Goal: Task Accomplishment & Management: Use online tool/utility

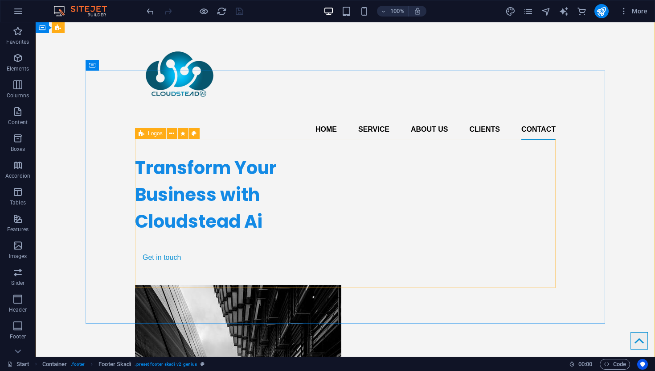
scroll to position [4671, 0]
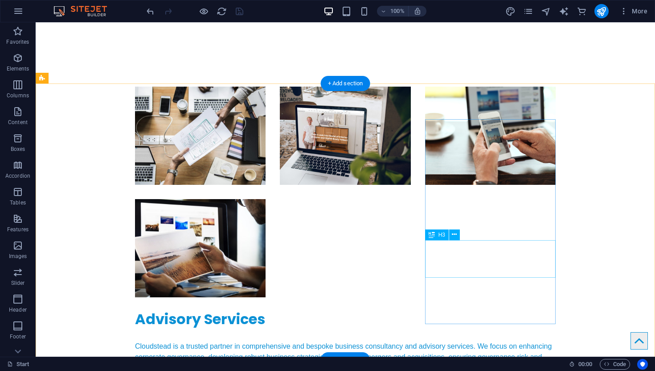
scroll to position [2895, 0]
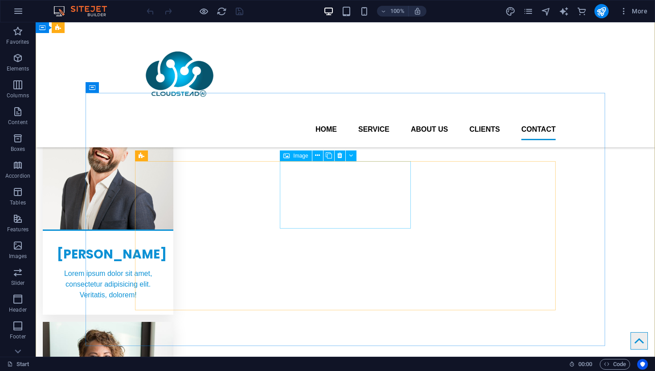
scroll to position [4649, 0]
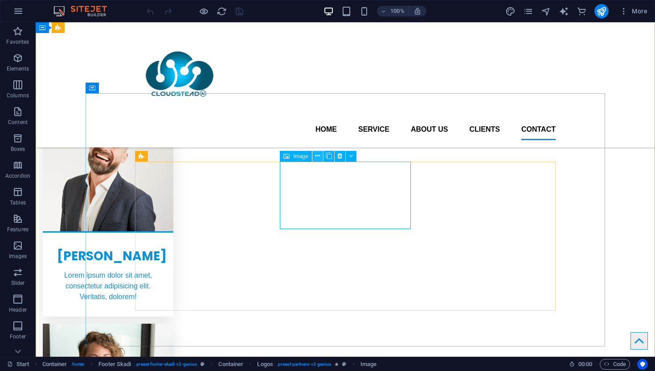
click at [318, 156] on icon at bounding box center [317, 155] width 5 height 9
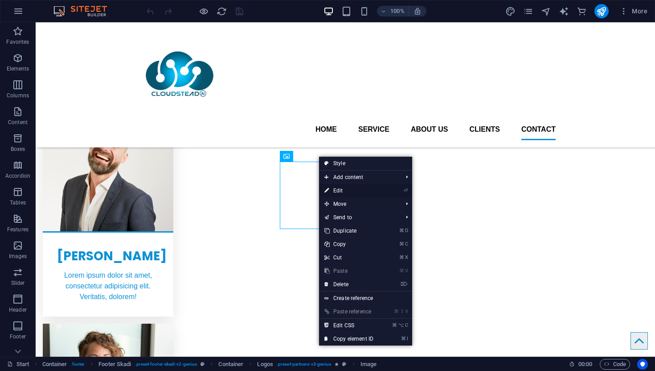
click at [340, 190] on link "⏎ Edit" at bounding box center [349, 190] width 60 height 13
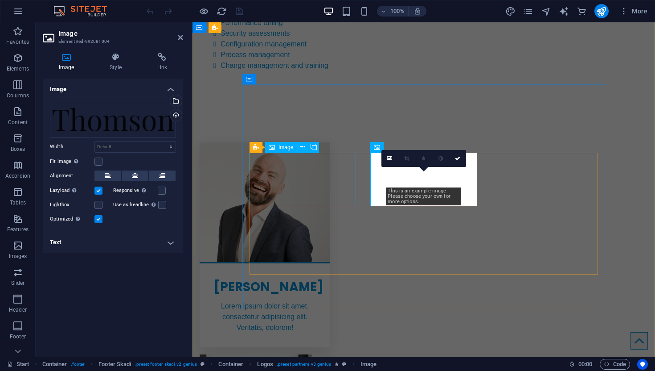
scroll to position [4665, 0]
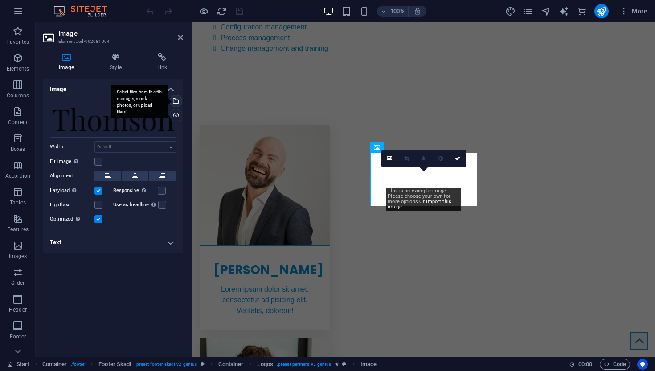
click at [179, 99] on div "Select files from the file manager, stock photos, or upload file(s)" at bounding box center [175, 101] width 13 height 13
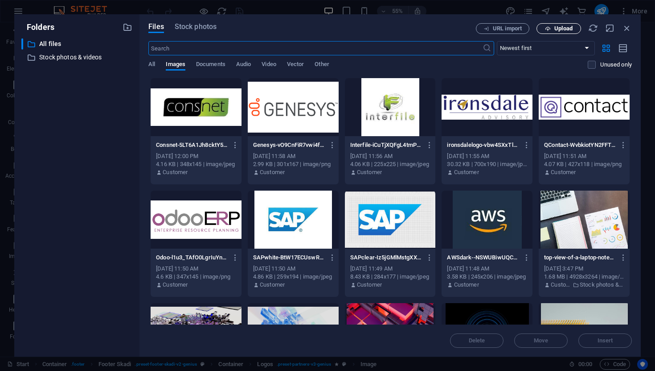
click at [565, 28] on span "Upload" at bounding box center [564, 28] width 18 height 5
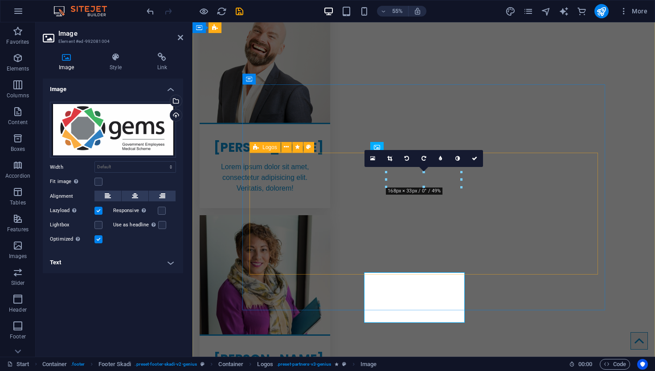
scroll to position [4665, 0]
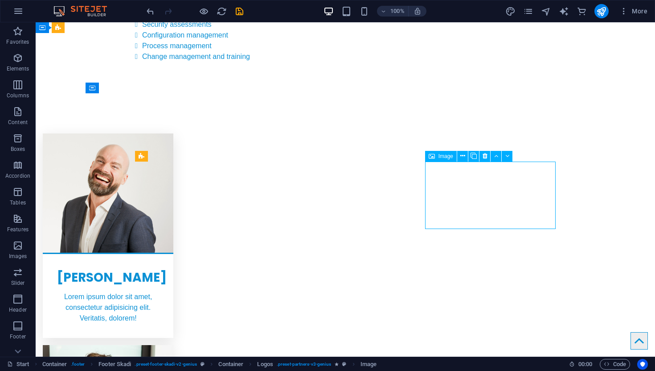
click at [463, 155] on icon at bounding box center [463, 155] width 5 height 9
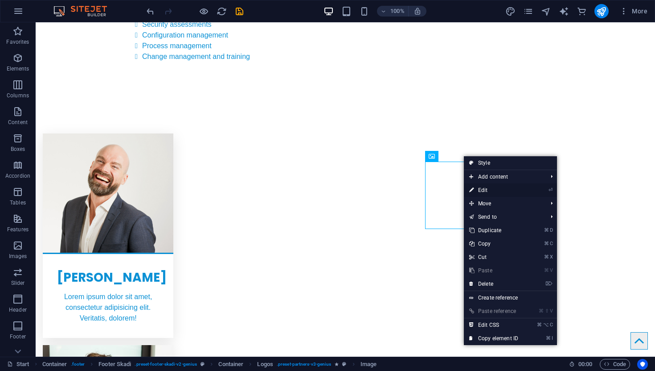
click at [488, 187] on link "⏎ Edit" at bounding box center [494, 189] width 60 height 13
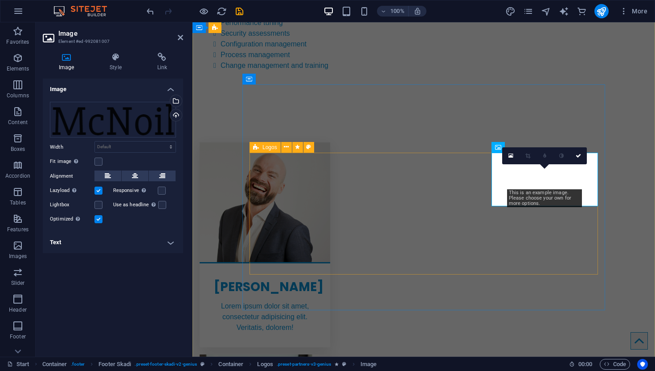
scroll to position [4665, 0]
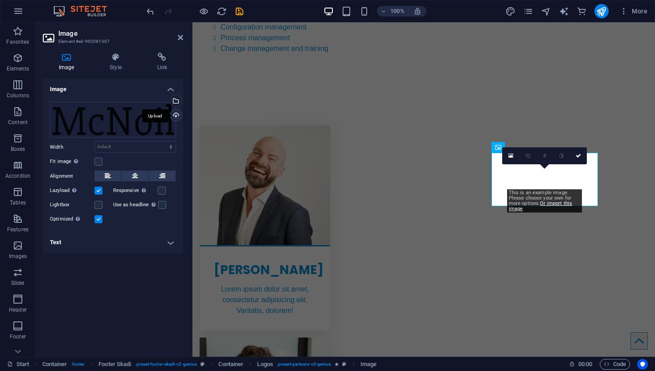
click at [176, 115] on div "Upload" at bounding box center [175, 115] width 13 height 13
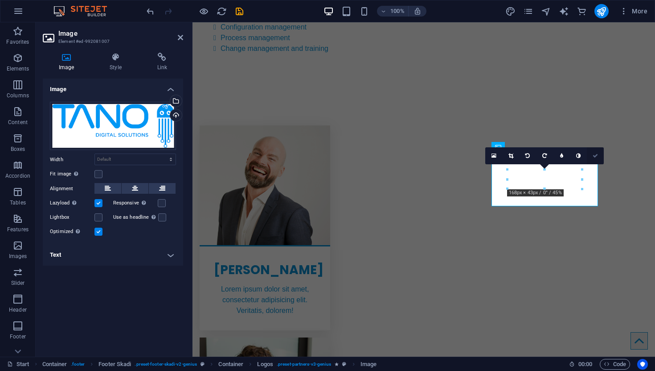
click at [597, 154] on icon at bounding box center [595, 155] width 5 height 5
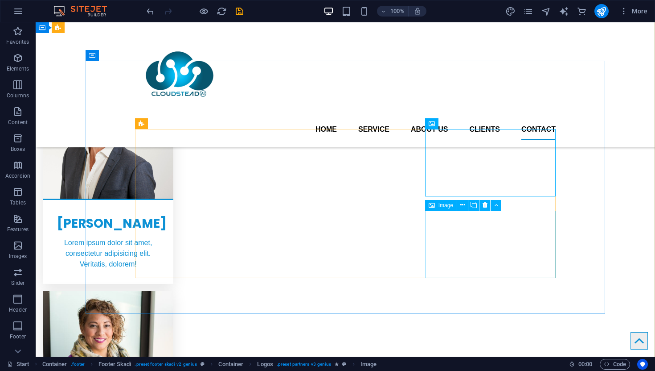
scroll to position [4678, 0]
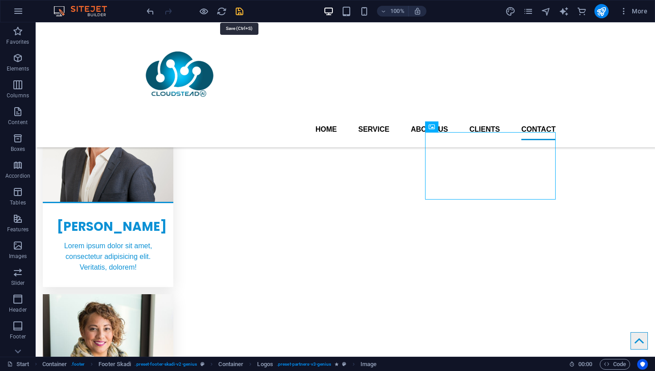
click at [239, 10] on icon "save" at bounding box center [240, 11] width 10 height 10
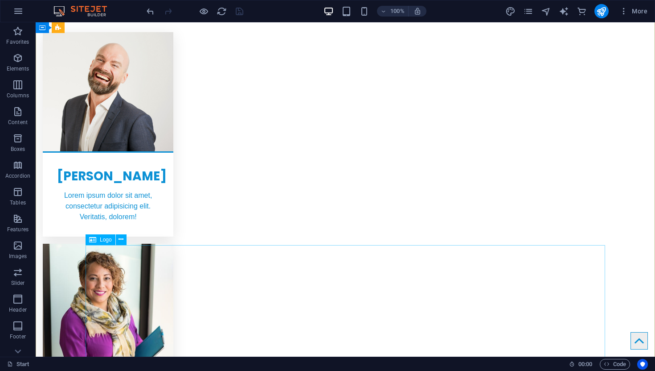
scroll to position [4753, 0]
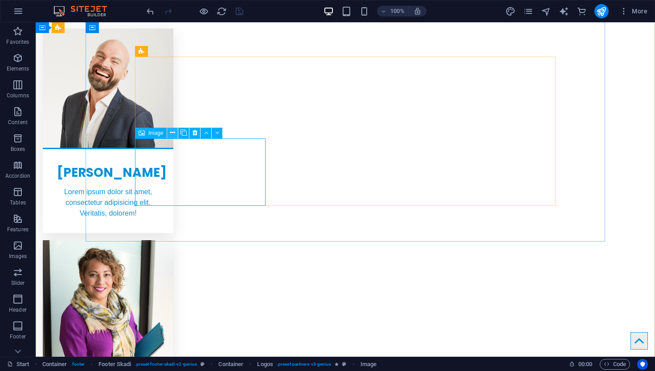
click at [172, 133] on icon at bounding box center [172, 132] width 5 height 9
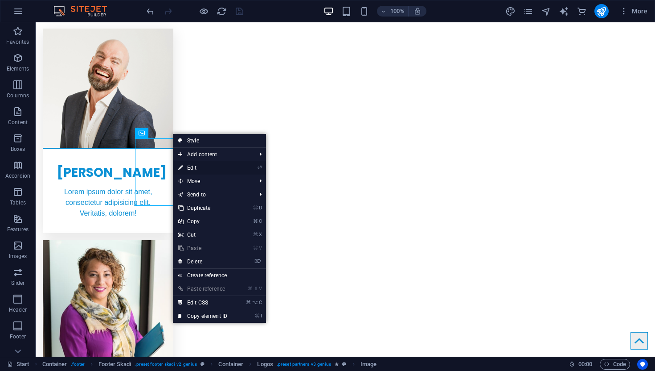
click at [198, 169] on link "⏎ Edit" at bounding box center [203, 167] width 60 height 13
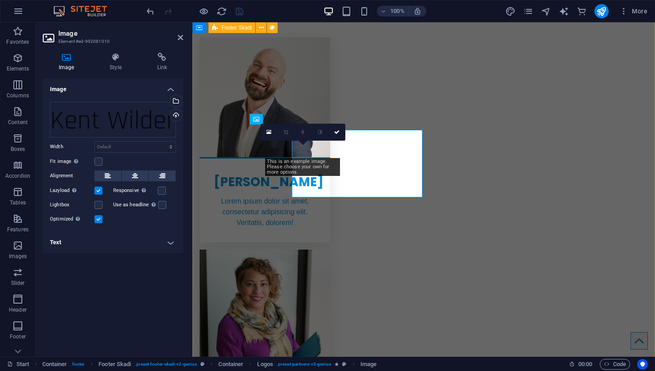
scroll to position [4761, 0]
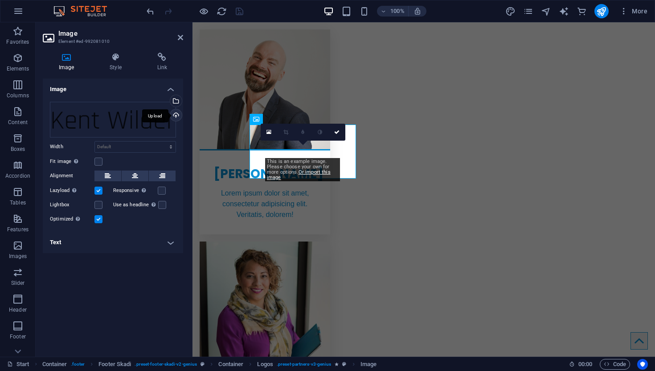
click at [177, 114] on div "Upload" at bounding box center [175, 115] width 13 height 13
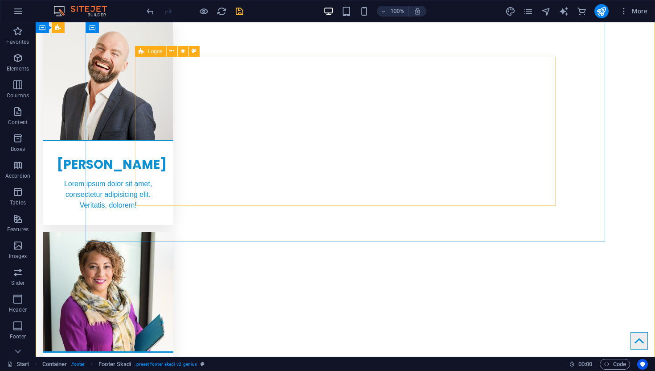
scroll to position [4753, 0]
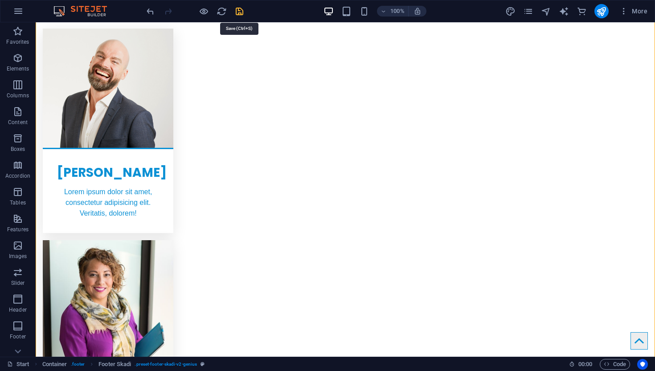
click at [239, 10] on icon "save" at bounding box center [240, 11] width 10 height 10
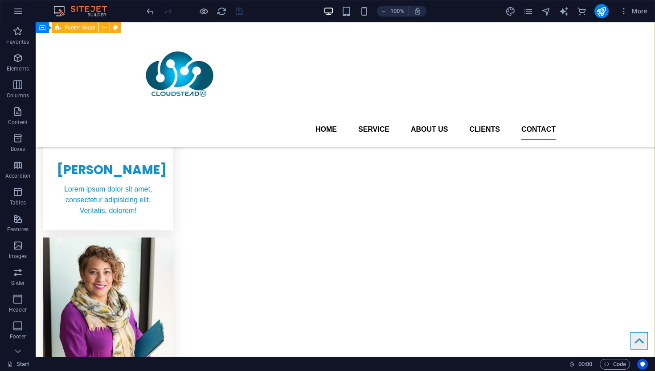
scroll to position [4732, 0]
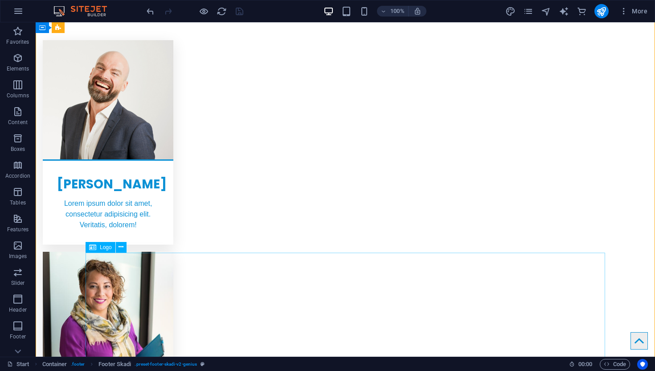
scroll to position [4742, 0]
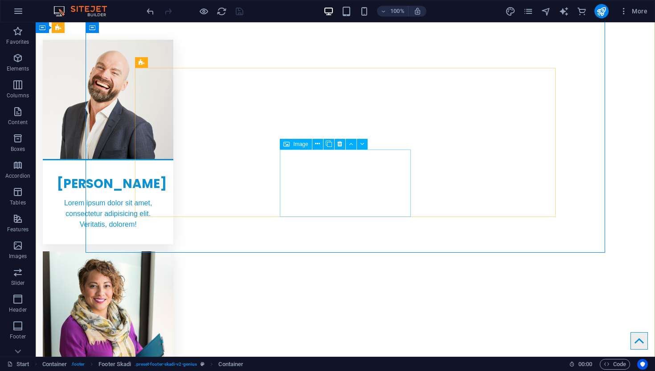
click at [317, 143] on icon at bounding box center [317, 143] width 5 height 9
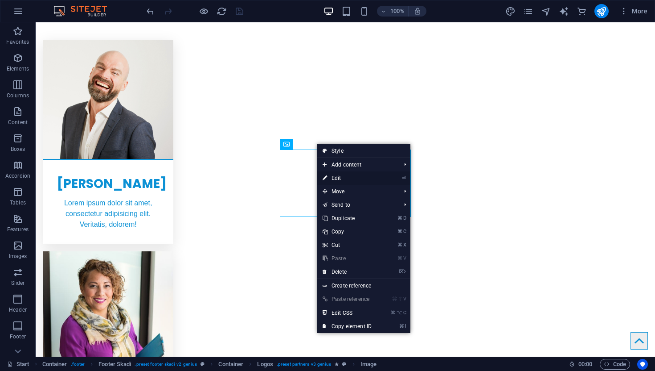
click at [346, 176] on link "⏎ Edit" at bounding box center [347, 177] width 60 height 13
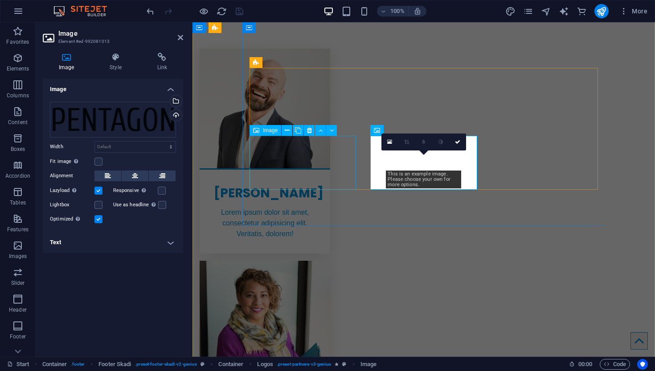
scroll to position [4750, 0]
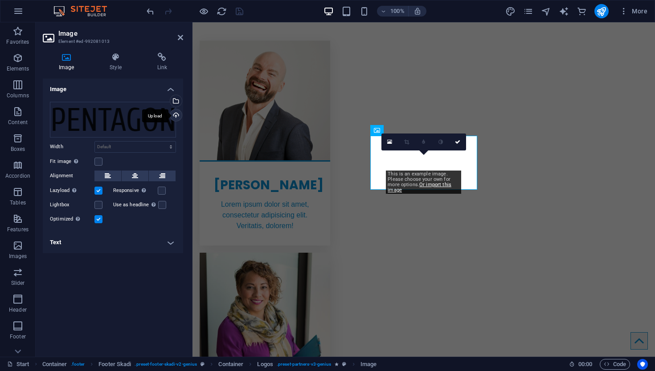
click at [176, 115] on div "Upload" at bounding box center [175, 115] width 13 height 13
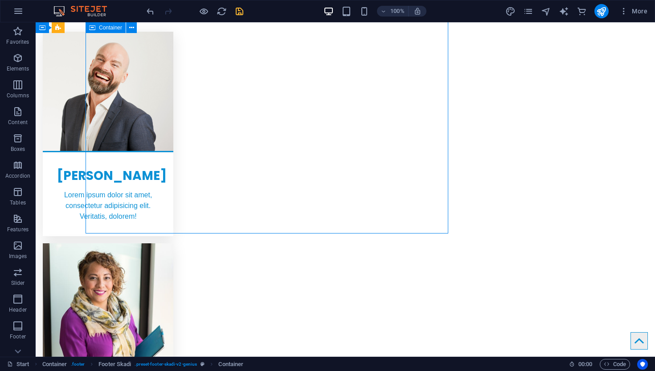
scroll to position [4742, 0]
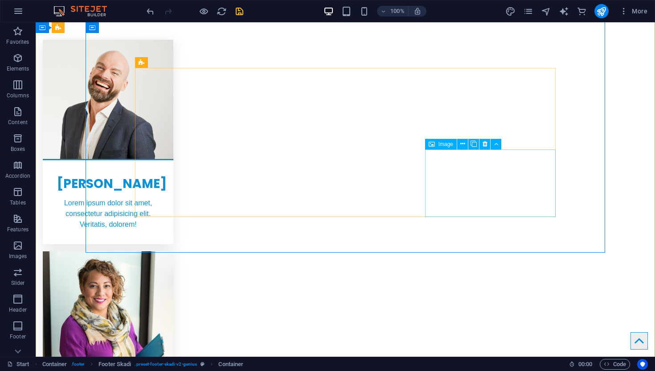
click at [463, 144] on icon at bounding box center [463, 143] width 5 height 9
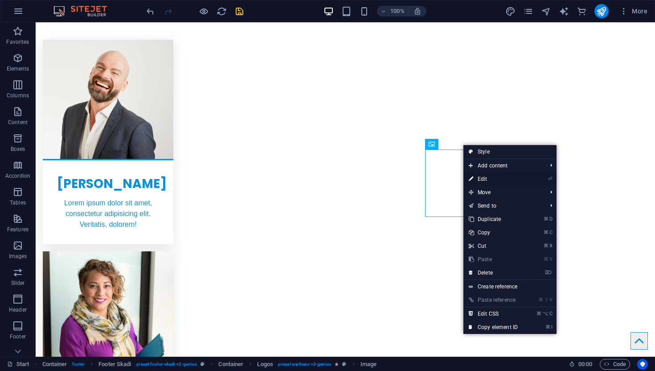
click at [500, 176] on link "⏎ Edit" at bounding box center [494, 178] width 60 height 13
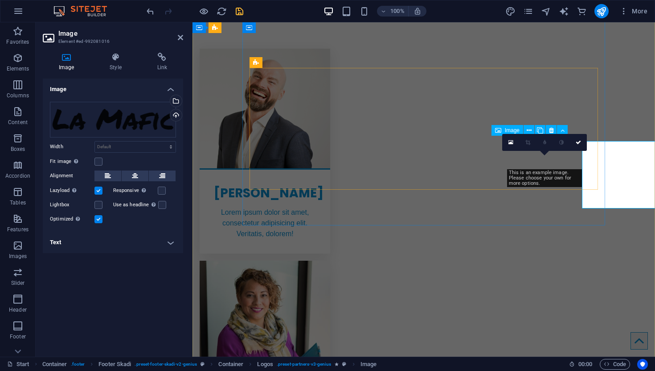
scroll to position [4750, 0]
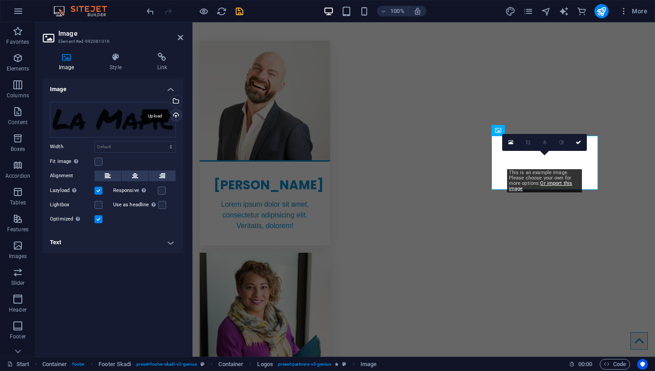
click at [177, 114] on div "Upload" at bounding box center [175, 115] width 13 height 13
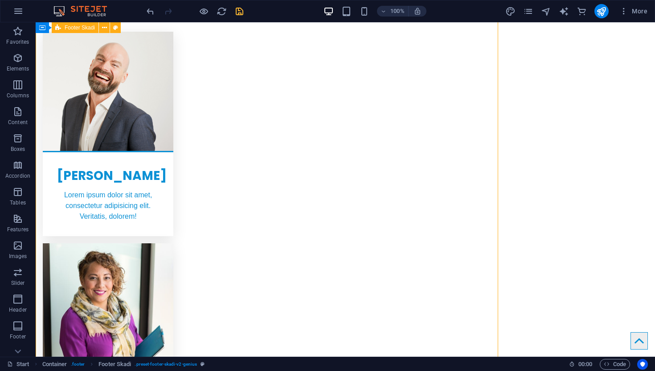
scroll to position [4742, 0]
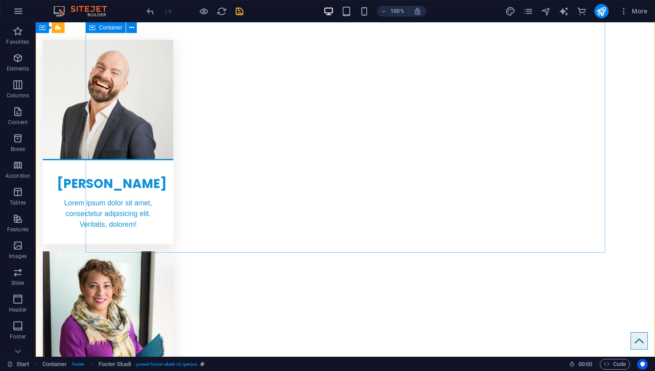
click at [237, 12] on icon "save" at bounding box center [240, 11] width 10 height 10
checkbox input "false"
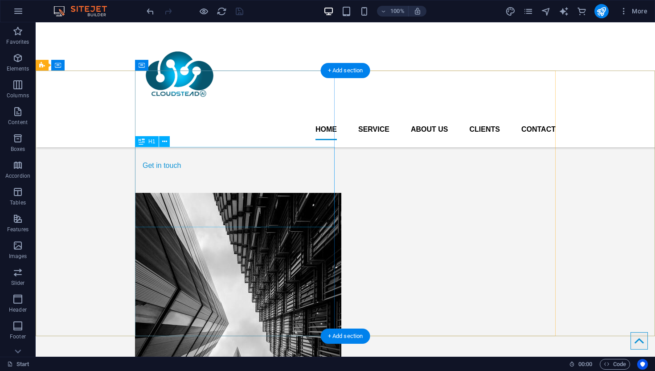
scroll to position [0, 0]
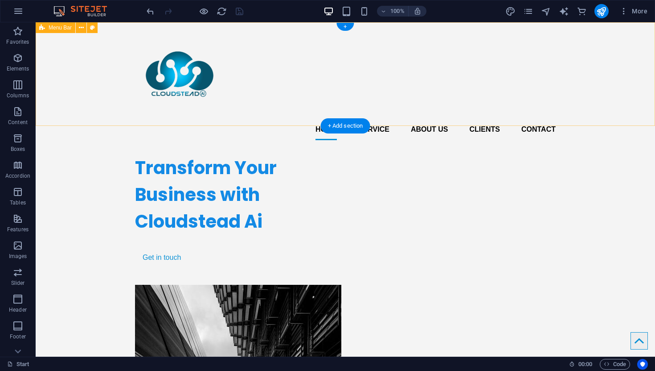
click at [634, 70] on div "Home Service About us Clients Contact Menu" at bounding box center [346, 84] width 620 height 125
click at [560, 45] on div "Home Service About us Clients Contact Menu" at bounding box center [346, 84] width 620 height 125
